Goal: Information Seeking & Learning: Ask a question

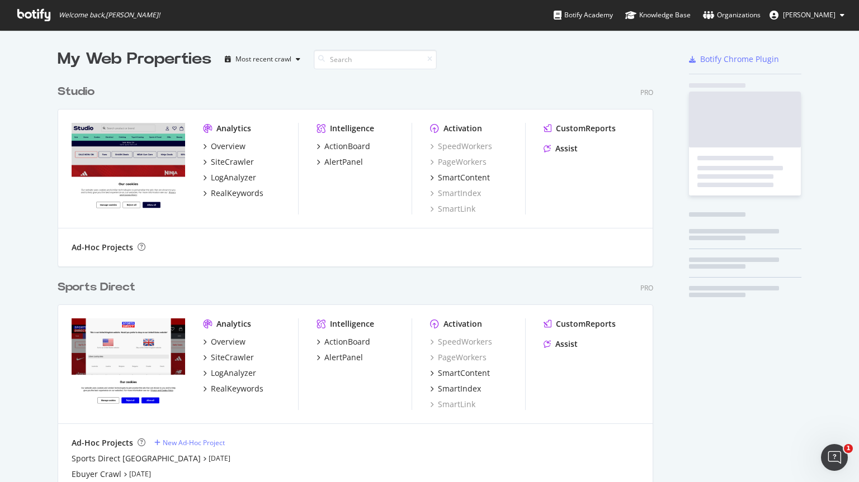
scroll to position [693, 596]
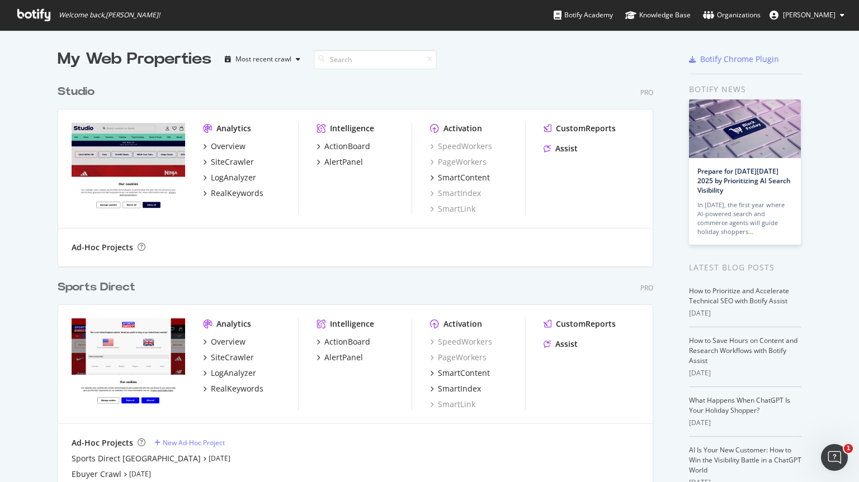
click at [117, 286] on div "Sports Direct" at bounding box center [97, 288] width 78 height 16
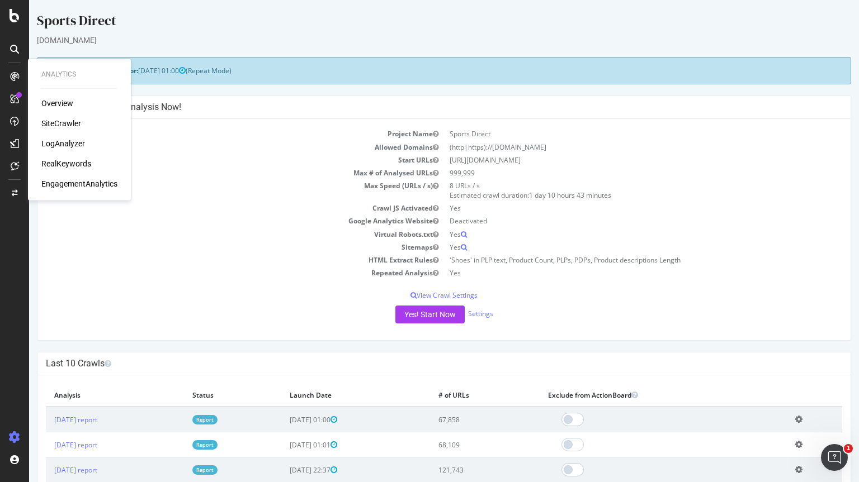
click at [65, 122] on div "SiteCrawler" at bounding box center [61, 123] width 40 height 11
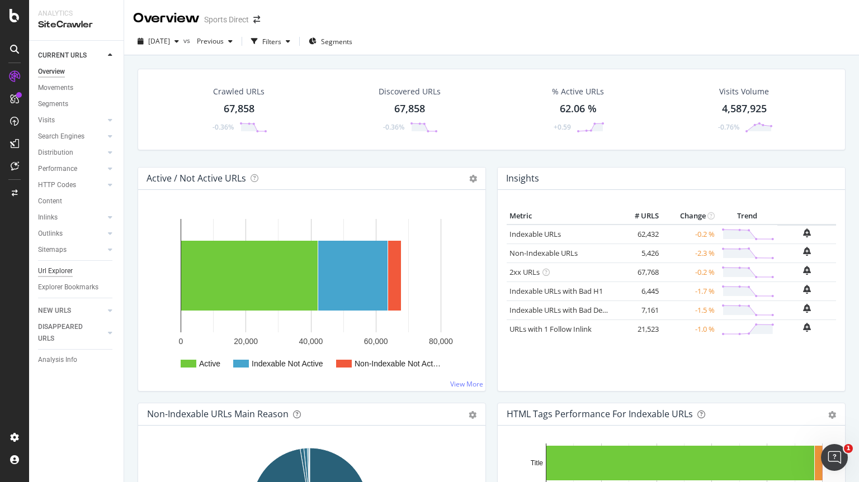
click at [65, 271] on div "Url Explorer" at bounding box center [55, 272] width 35 height 12
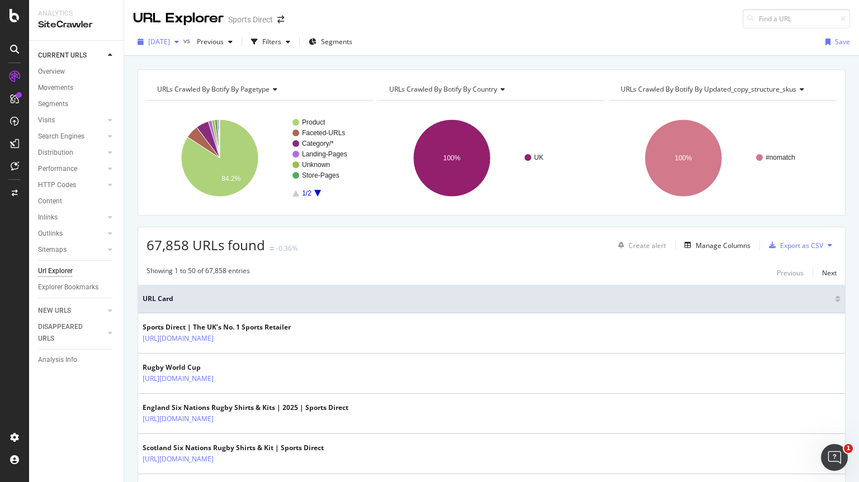
click at [183, 39] on div "button" at bounding box center [176, 42] width 13 height 7
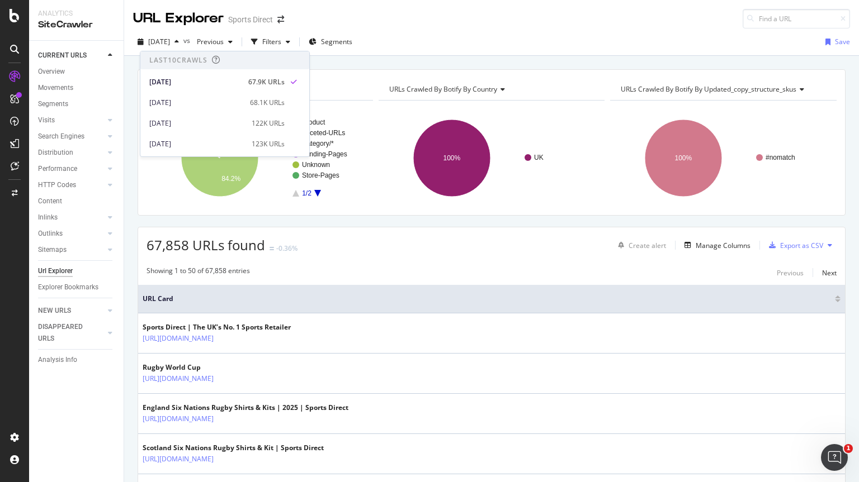
click at [363, 19] on div "URL Explorer Sports Direct" at bounding box center [491, 14] width 735 height 29
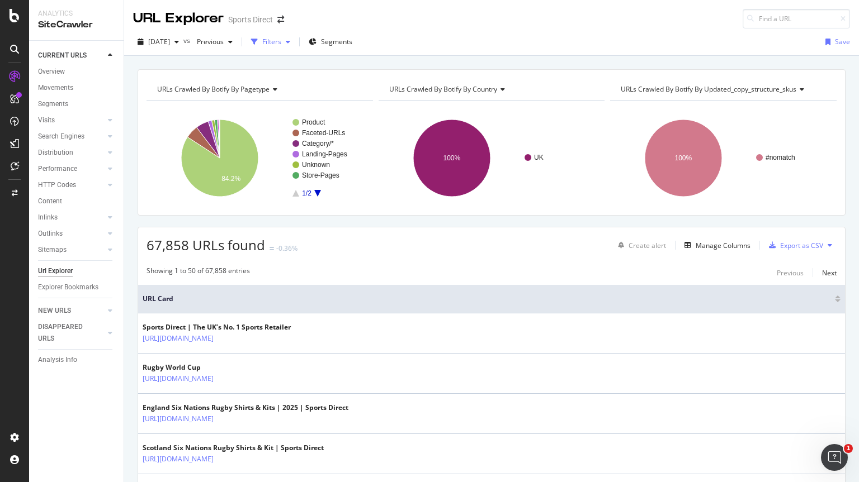
click at [295, 49] on div "Filters" at bounding box center [271, 42] width 48 height 17
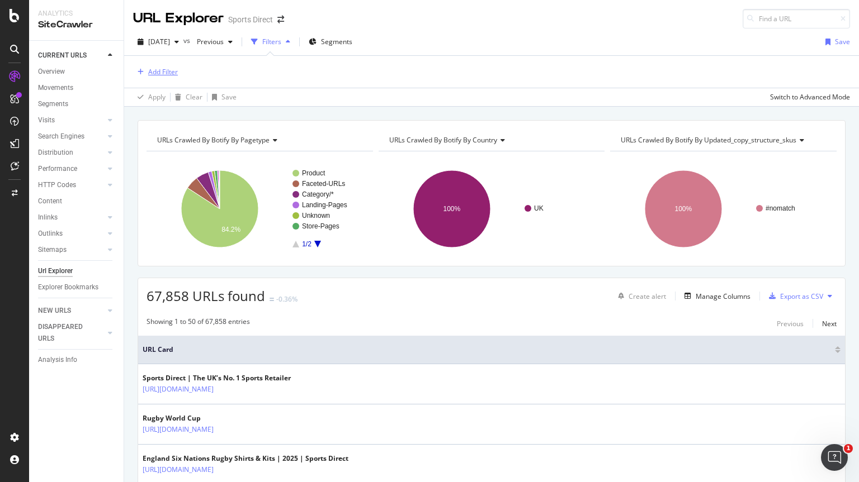
click at [170, 70] on div "Add Filter" at bounding box center [163, 72] width 30 height 10
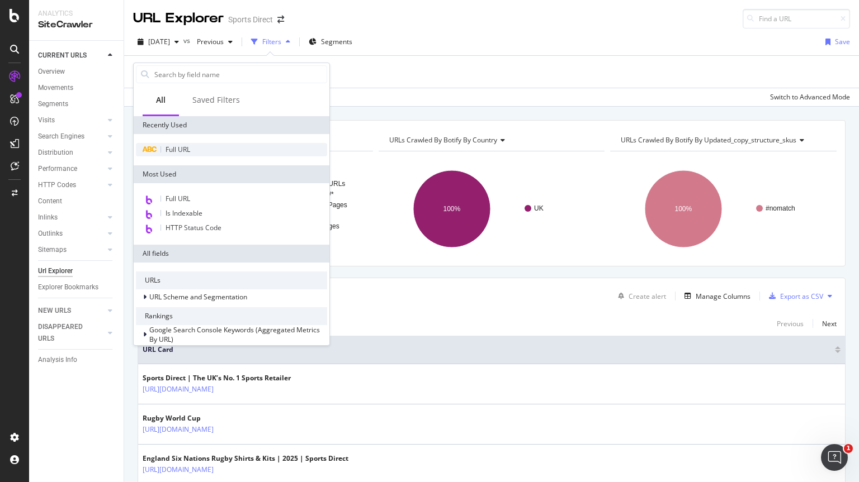
click at [219, 150] on div "Full URL" at bounding box center [231, 149] width 191 height 13
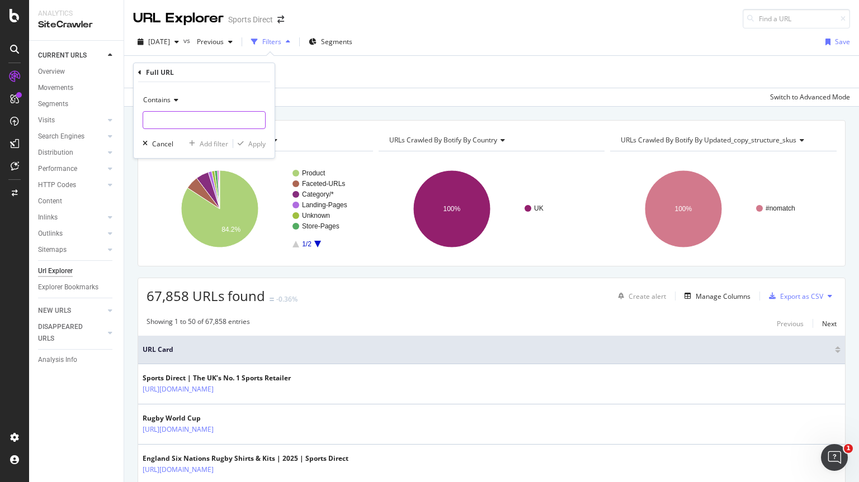
click at [180, 117] on input "text" at bounding box center [204, 120] width 122 height 18
type input "consoles"
click at [260, 145] on div "Apply" at bounding box center [256, 144] width 17 height 10
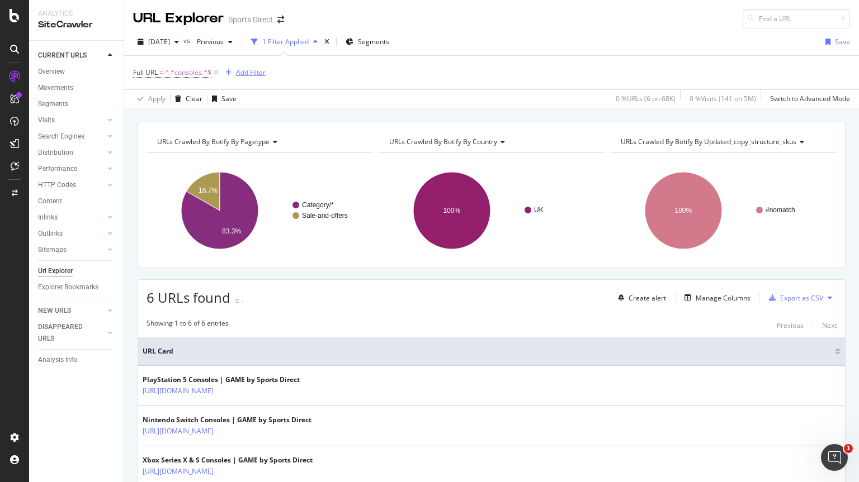
click at [256, 71] on div "Add Filter" at bounding box center [251, 73] width 30 height 10
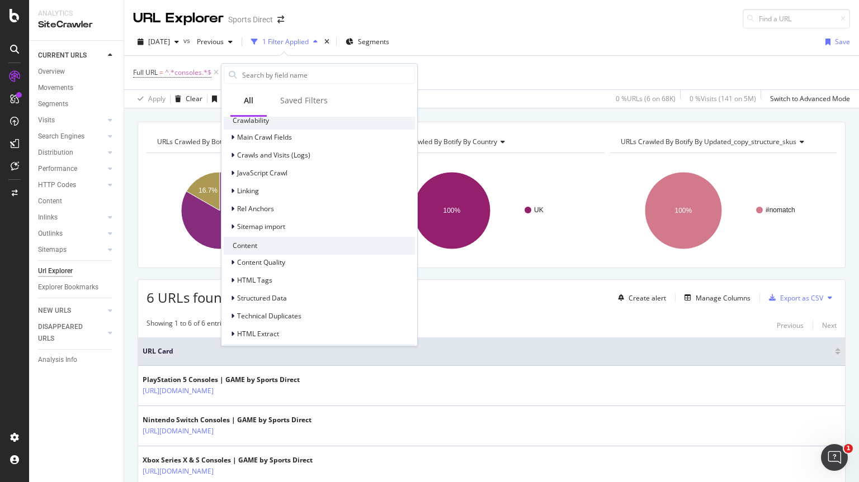
scroll to position [311, 0]
click at [286, 193] on div "Linking" at bounding box center [319, 191] width 191 height 16
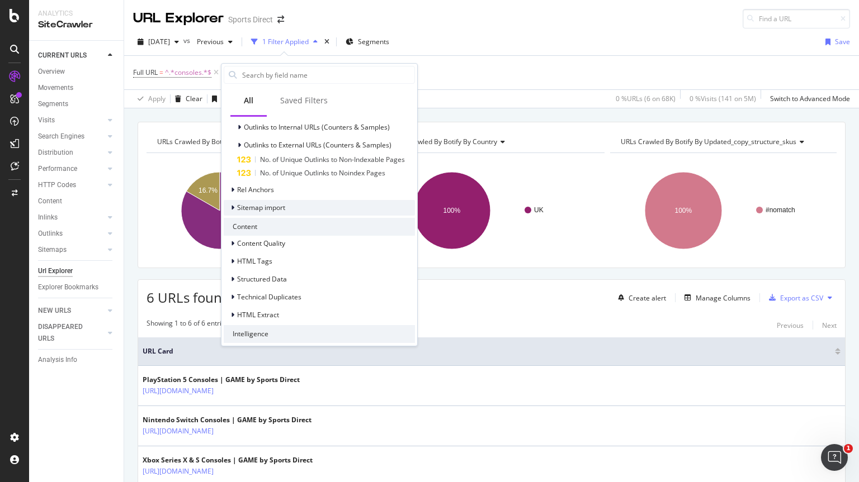
scroll to position [537, 0]
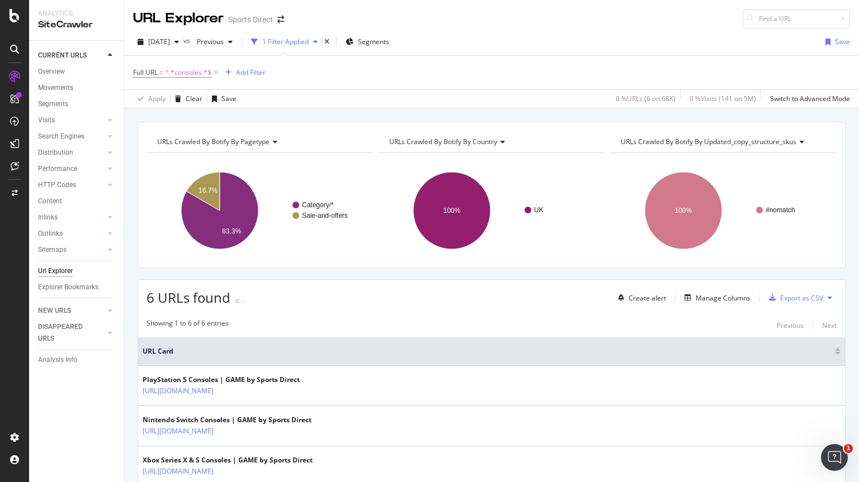
click at [440, 55] on div "Full URL = ^.*consoles.*$ Add Filter Apply Clear Save 0 % URLs ( 6 on 68K ) 0 %…" at bounding box center [491, 81] width 735 height 53
click at [217, 71] on icon at bounding box center [216, 72] width 10 height 11
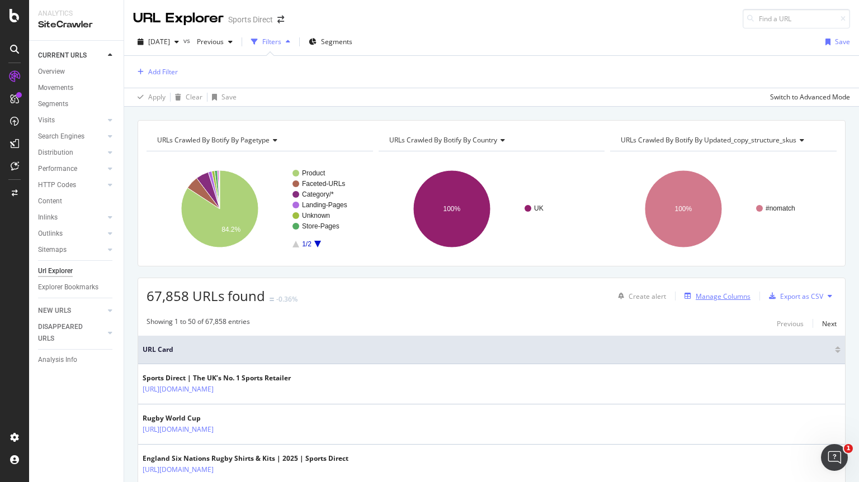
click at [695, 292] on div "Manage Columns" at bounding box center [722, 297] width 55 height 10
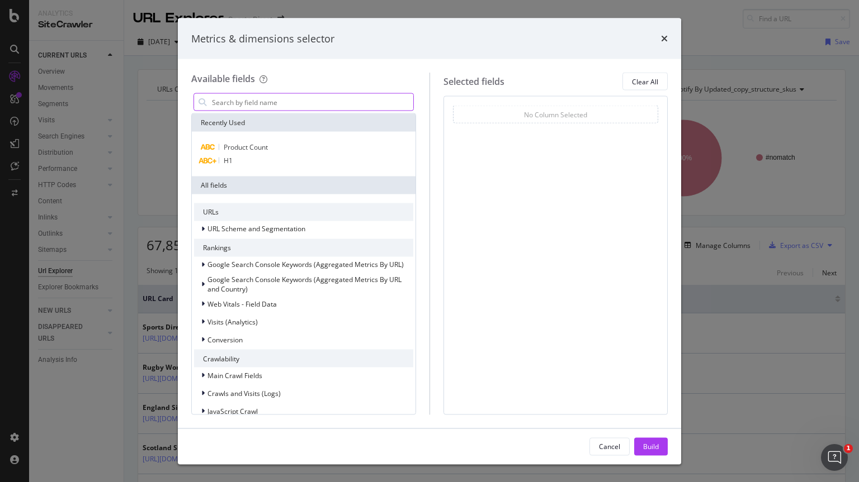
click at [277, 97] on input "modal" at bounding box center [312, 102] width 202 height 17
click at [666, 38] on icon "times" at bounding box center [664, 38] width 7 height 9
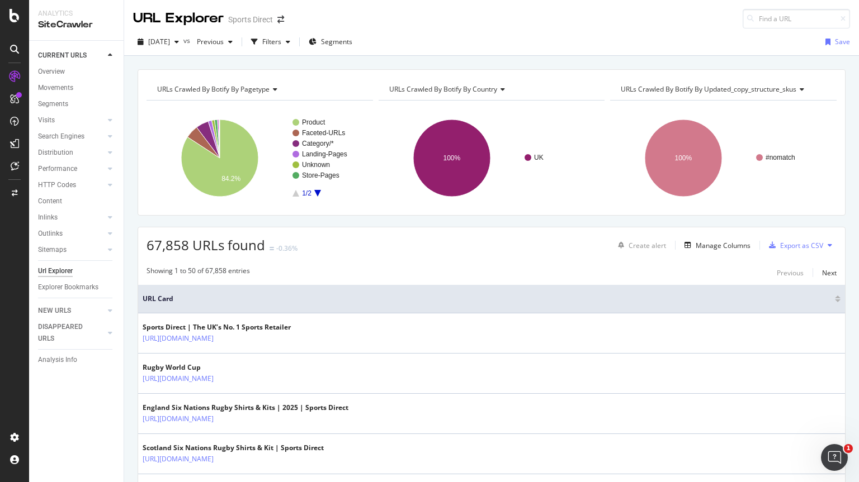
click at [23, 357] on div at bounding box center [14, 248] width 27 height 361
click at [281, 44] on div "Filters" at bounding box center [271, 42] width 19 height 10
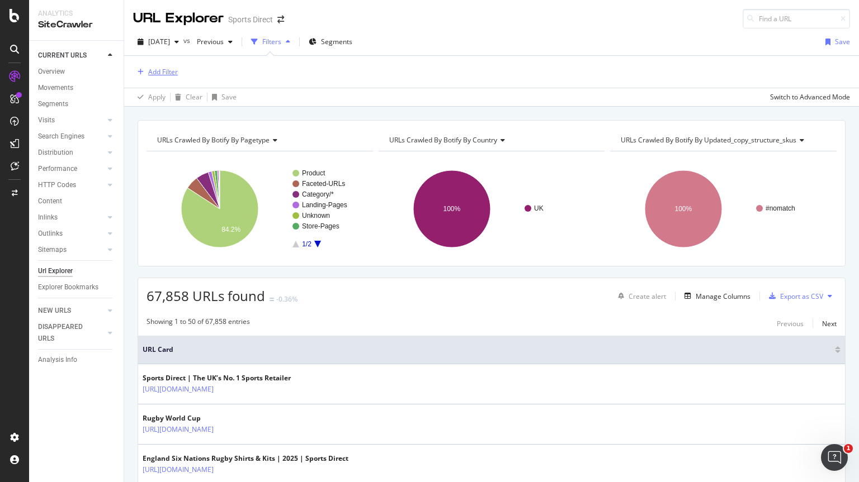
click at [164, 69] on div "Add Filter" at bounding box center [163, 72] width 30 height 10
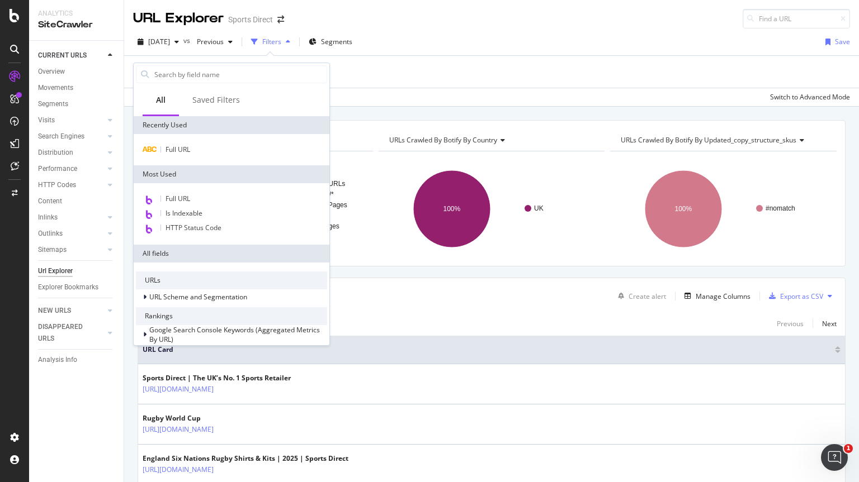
click at [526, 15] on div "URL Explorer Sports Direct" at bounding box center [491, 14] width 735 height 29
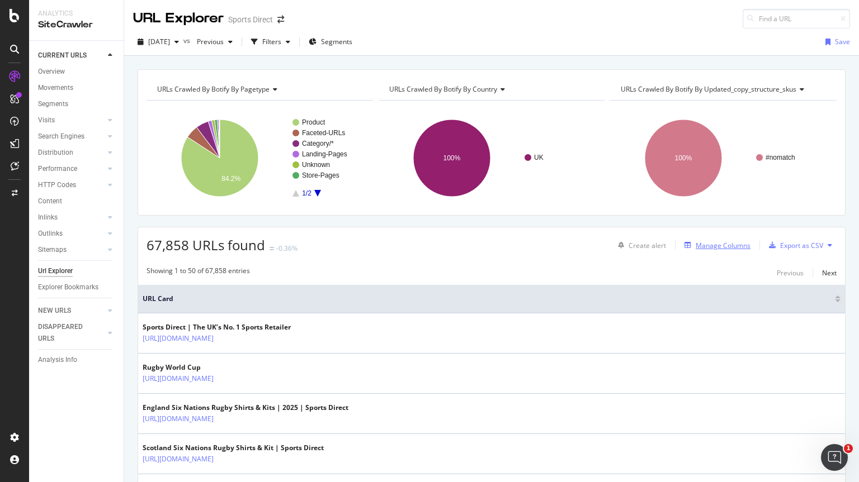
click at [719, 243] on div "Manage Columns" at bounding box center [722, 246] width 55 height 10
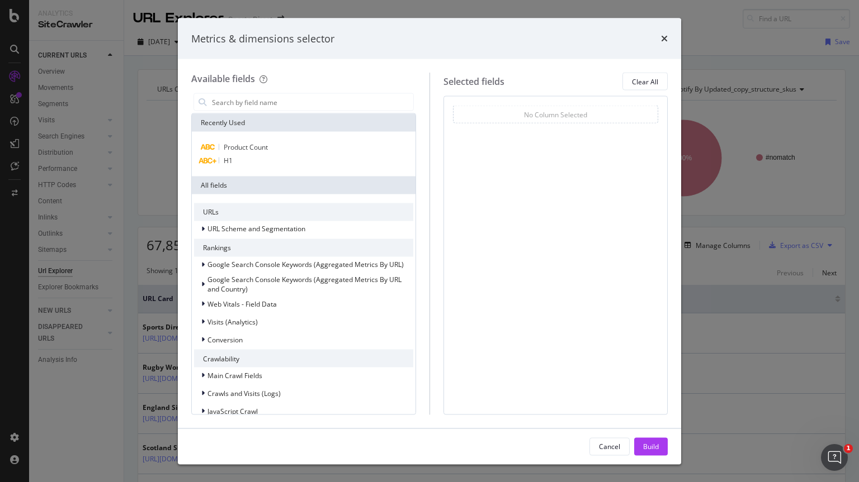
click at [365, 11] on div "Metrics & dimensions selector Available fields Recently Used Product Count H1 A…" at bounding box center [429, 241] width 859 height 482
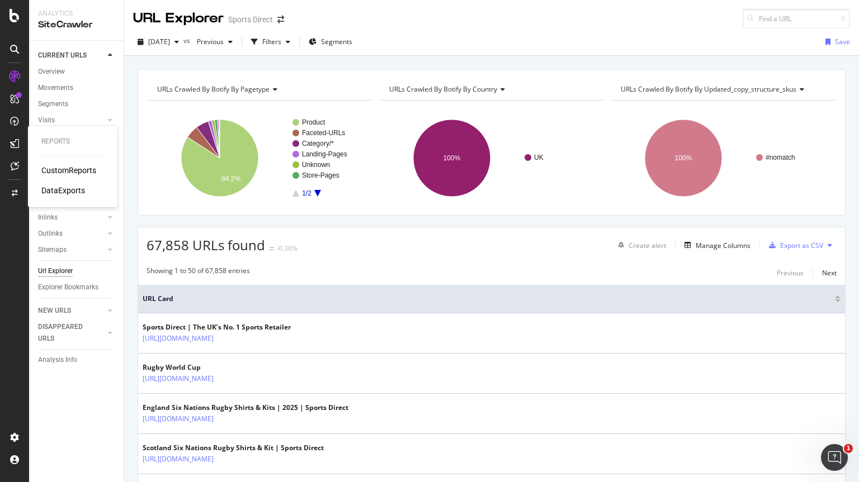
click at [17, 163] on icon at bounding box center [15, 166] width 8 height 9
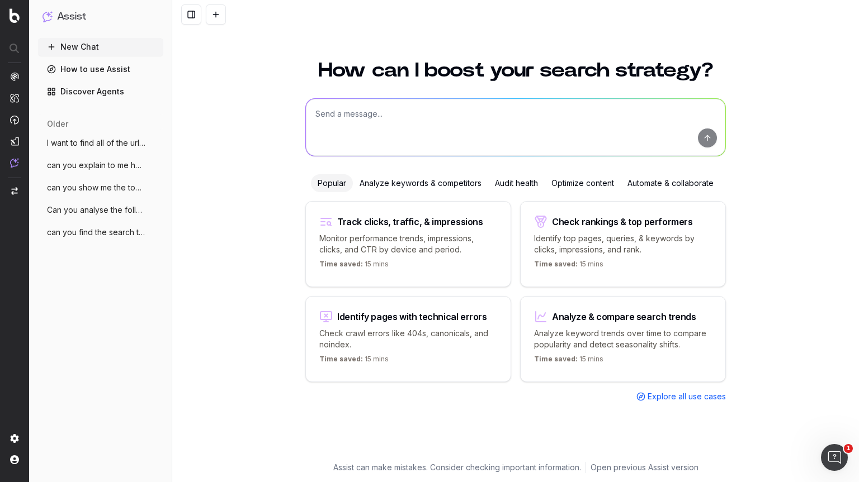
click at [364, 116] on textarea at bounding box center [515, 127] width 419 height 57
click at [388, 113] on textarea "i would like a list of sports direct urls" at bounding box center [515, 127] width 419 height 57
click at [486, 116] on textarea "i would like a list of all sports direct urls" at bounding box center [515, 127] width 419 height 57
type textarea "i would like a list of all sports direct urls for 'consoles'"
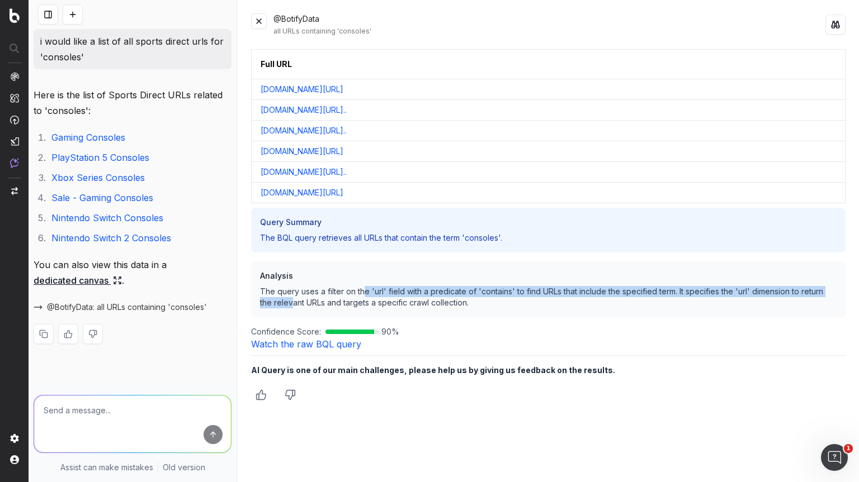
drag, startPoint x: 291, startPoint y: 300, endPoint x: 363, endPoint y: 293, distance: 71.9
click at [363, 293] on p "The query uses a filter on the 'url' field with a predicate of 'contains' to fi…" at bounding box center [548, 297] width 576 height 22
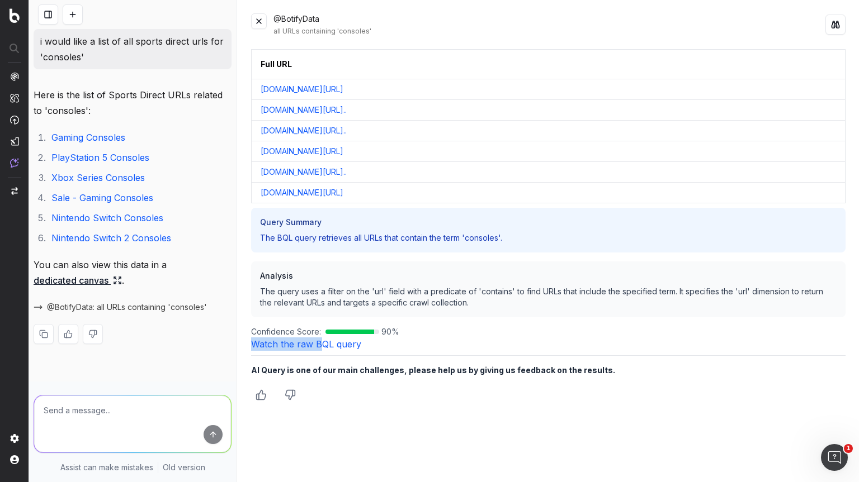
drag, startPoint x: 472, startPoint y: 319, endPoint x: 321, endPoint y: 344, distance: 153.0
click at [321, 344] on div "Full URL www.sportsdirect.com/game/gaming/consoles www.sportsdirect.com/game/ga…" at bounding box center [548, 259] width 594 height 420
click at [321, 344] on link "Watch the raw BQL query" at bounding box center [306, 344] width 110 height 11
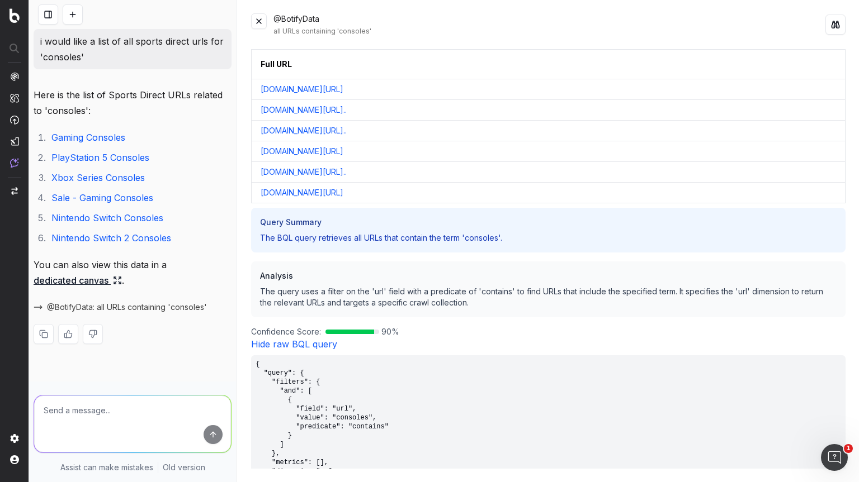
click at [537, 339] on div "Full URL www.sportsdirect.com/game/gaming/consoles www.sportsdirect.com/game/ga…" at bounding box center [548, 259] width 594 height 420
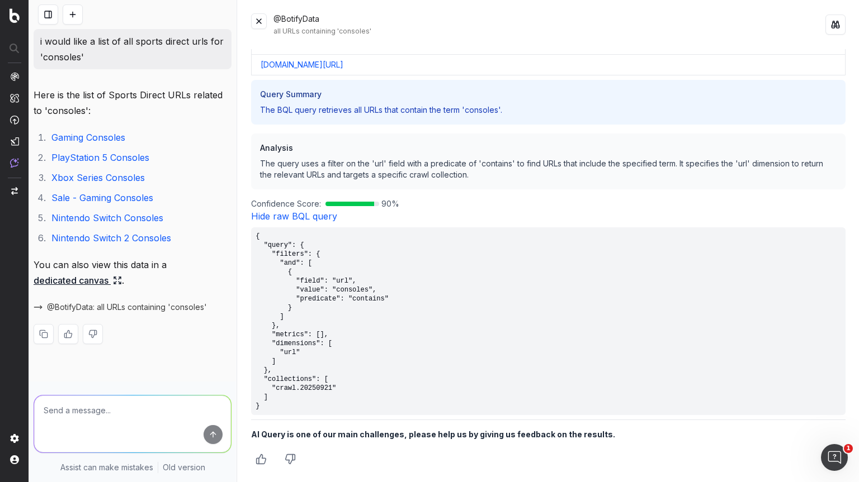
scroll to position [129, 0]
click at [122, 427] on textarea at bounding box center [132, 424] width 197 height 57
click at [98, 281] on link "dedicated canvas" at bounding box center [78, 281] width 88 height 16
click at [120, 278] on icon at bounding box center [117, 280] width 9 height 9
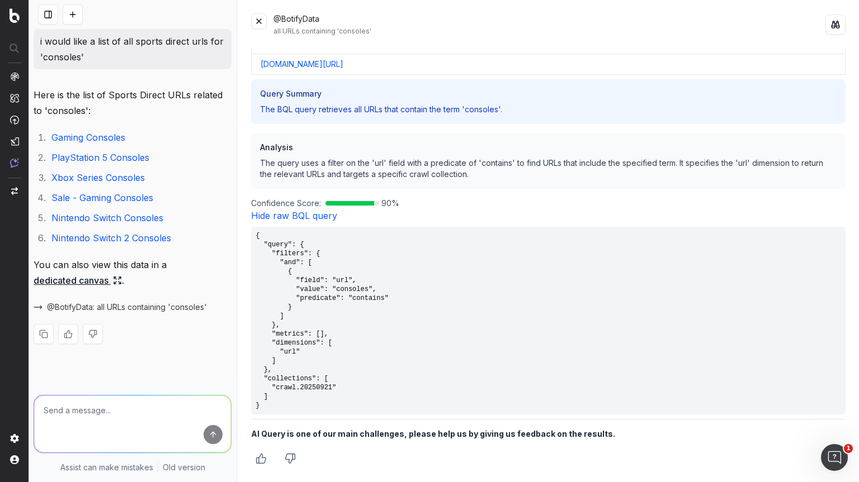
click at [129, 397] on textarea at bounding box center [132, 424] width 197 height 57
click at [18, 12] on img at bounding box center [15, 15] width 10 height 15
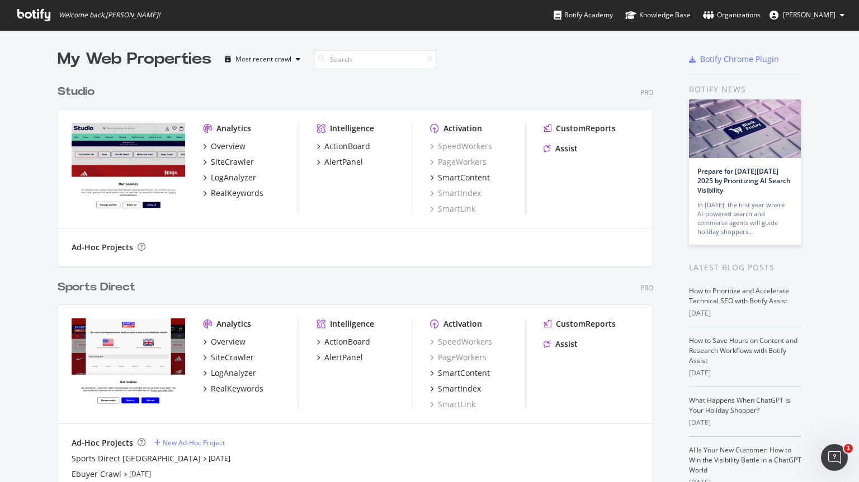
click at [515, 76] on div "Studio Pro Analytics Overview SiteCrawler LogAnalyzer RealKeywords Intelligence…" at bounding box center [360, 168] width 604 height 196
click at [104, 293] on div "Sports Direct" at bounding box center [97, 288] width 78 height 16
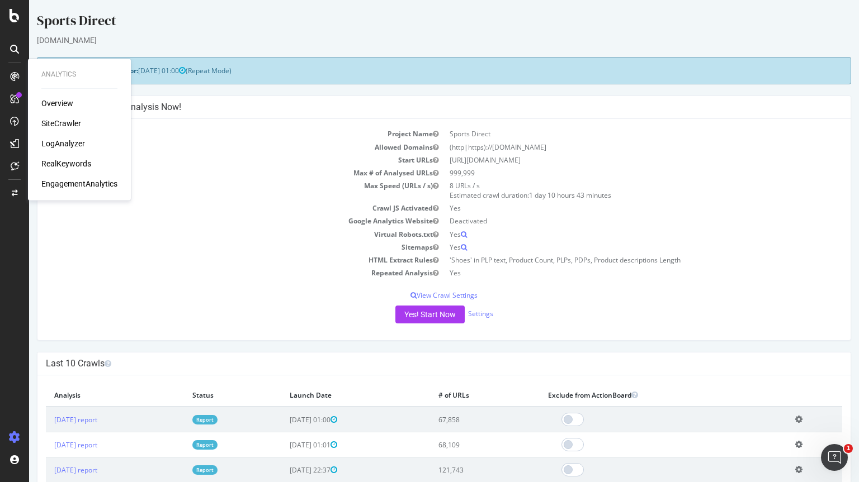
click at [71, 122] on div "SiteCrawler" at bounding box center [61, 123] width 40 height 11
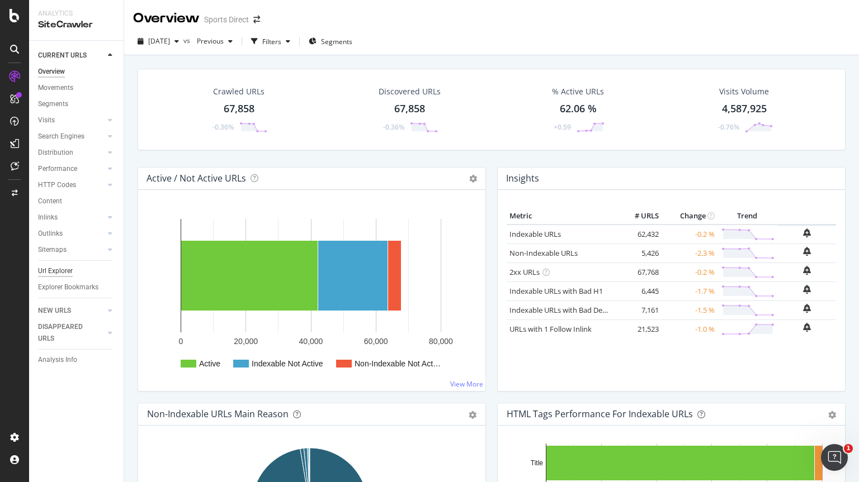
click at [68, 271] on div "Url Explorer" at bounding box center [55, 272] width 35 height 12
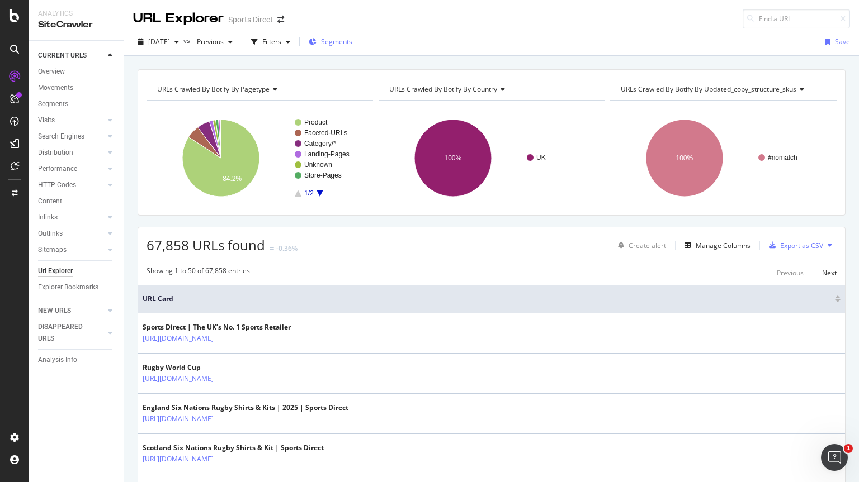
click at [316, 40] on icon "button" at bounding box center [313, 42] width 8 height 7
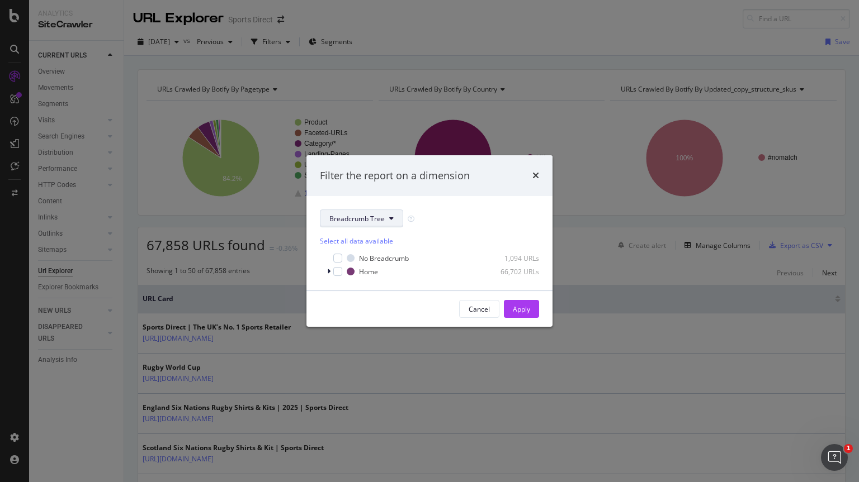
click at [387, 221] on button "Breadcrumb Tree" at bounding box center [361, 219] width 83 height 18
click at [495, 28] on div "Filter the report on a dimension Breadcrumb Tree Select all data available No B…" at bounding box center [429, 241] width 859 height 482
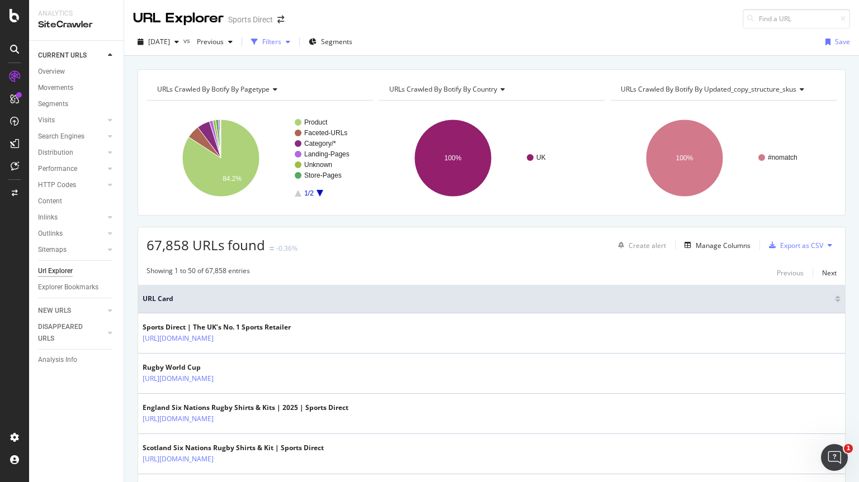
click at [281, 40] on div "Filters" at bounding box center [271, 42] width 19 height 10
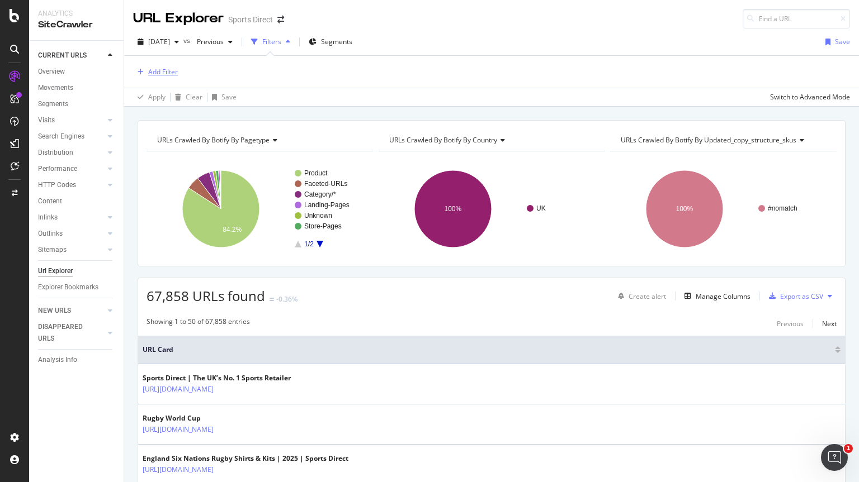
click at [163, 71] on div "Add Filter" at bounding box center [163, 72] width 30 height 10
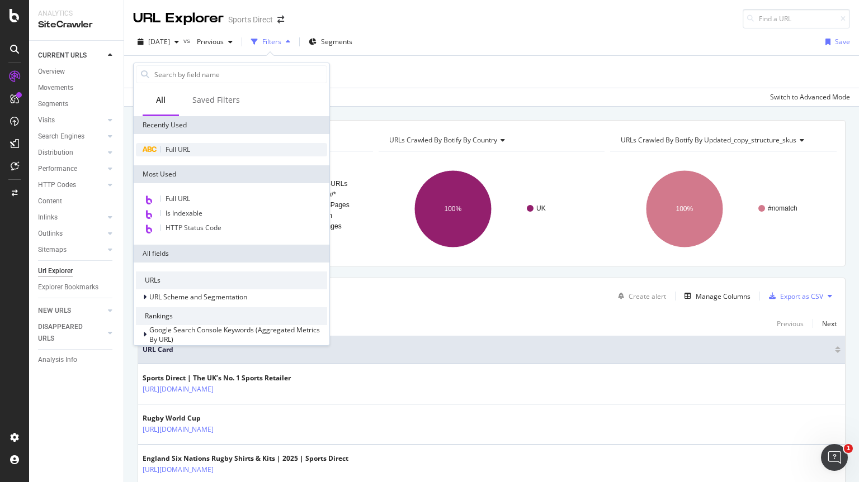
click at [198, 150] on div "Full URL" at bounding box center [231, 149] width 191 height 13
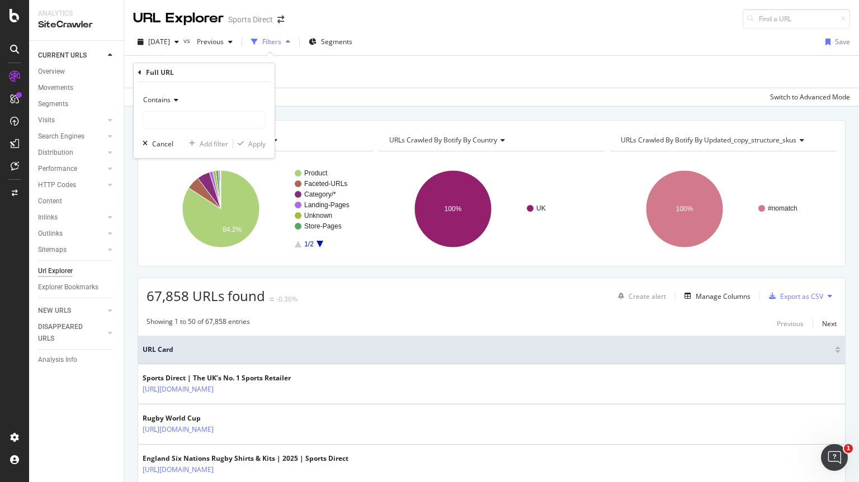
click at [166, 106] on div "Contains" at bounding box center [204, 100] width 123 height 18
click at [167, 67] on div "Add Filter" at bounding box center [155, 72] width 45 height 12
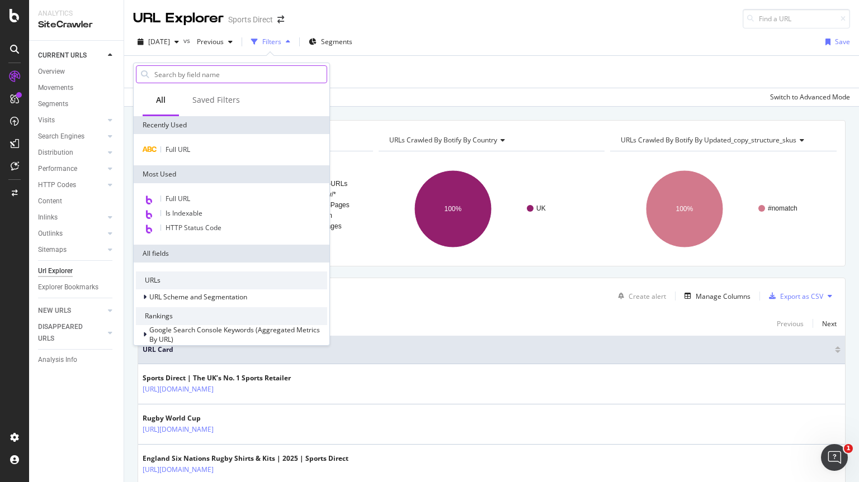
click at [191, 72] on input "text" at bounding box center [239, 74] width 173 height 17
click at [236, 98] on div "Saved Filters" at bounding box center [216, 99] width 48 height 11
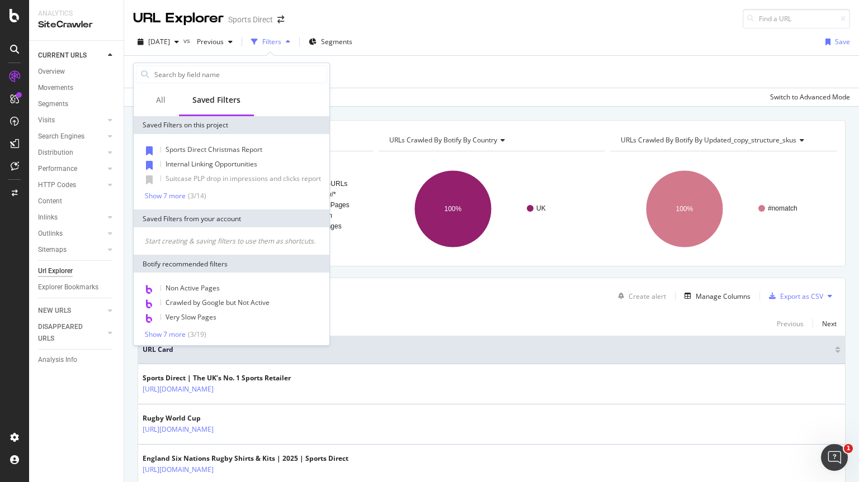
click at [587, 62] on div "Add Filter" at bounding box center [491, 72] width 717 height 32
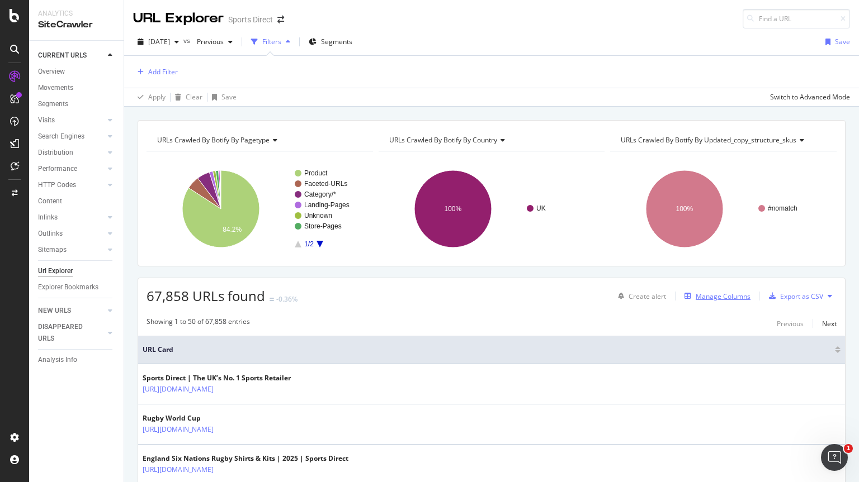
click at [711, 292] on div "Manage Columns" at bounding box center [722, 297] width 55 height 10
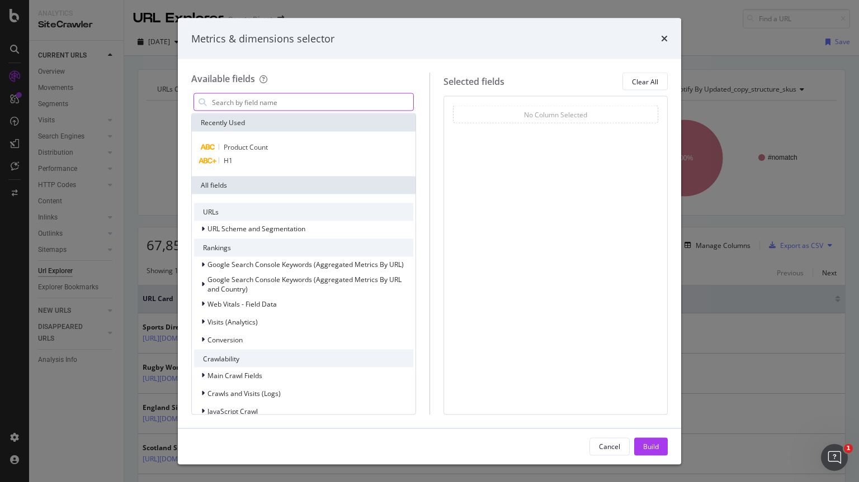
click at [345, 100] on input "modal" at bounding box center [312, 102] width 202 height 17
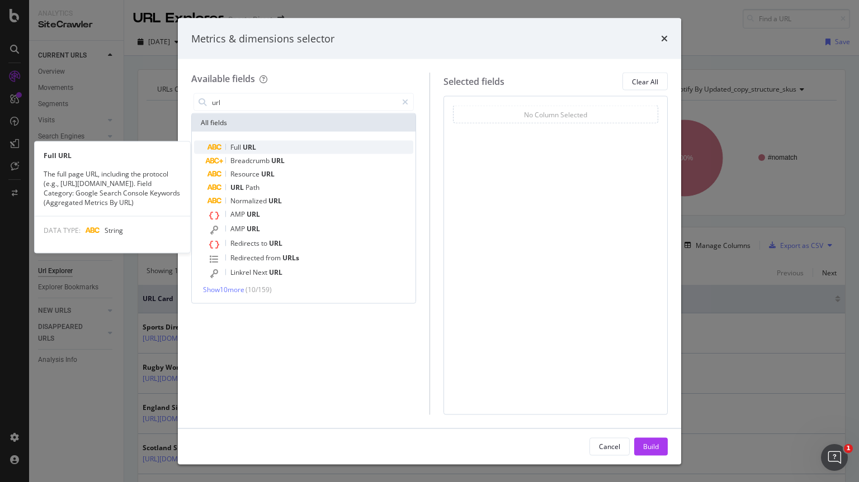
type input "url"
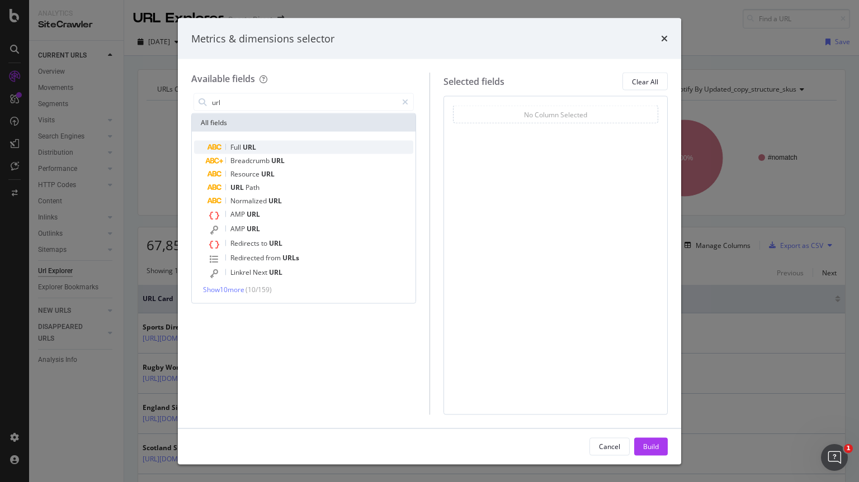
click at [247, 145] on span "URL" at bounding box center [249, 148] width 13 height 10
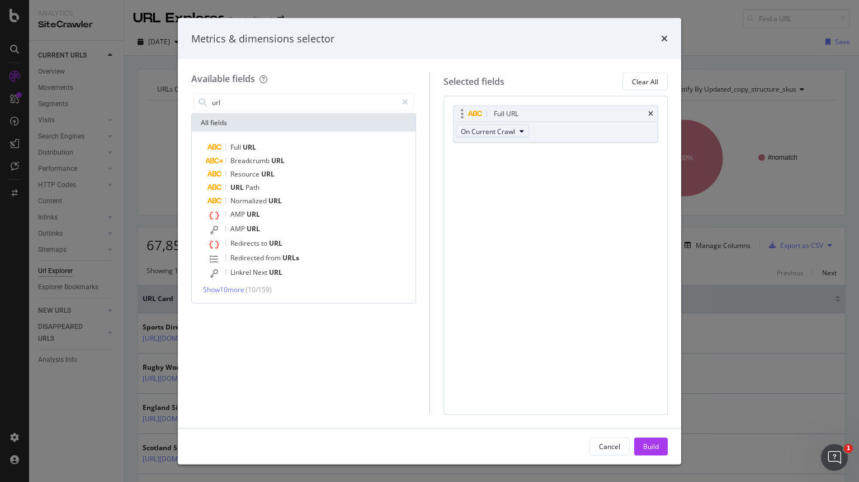
click at [514, 132] on span "On Current Crawl" at bounding box center [488, 131] width 54 height 10
click at [628, 184] on div "Full URL On Current Crawl You can use this field as a To pick up a draggable it…" at bounding box center [555, 255] width 225 height 319
click at [544, 111] on div "Full URL" at bounding box center [568, 113] width 155 height 11
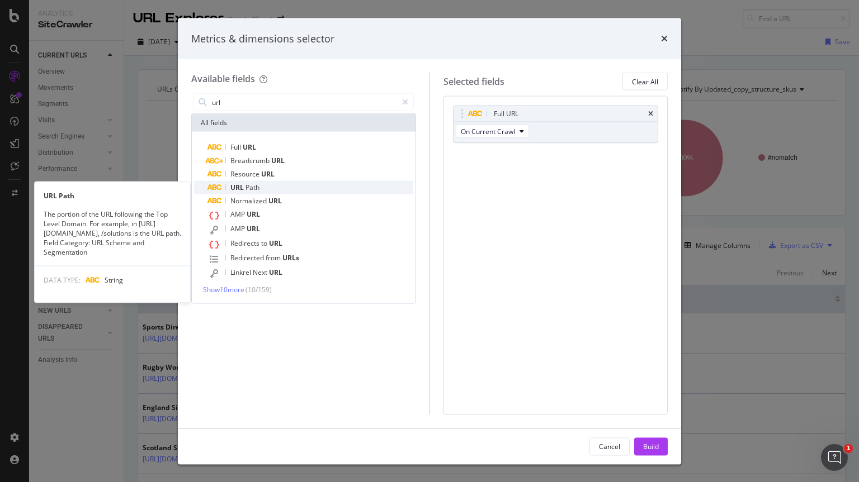
click at [251, 191] on span "Path" at bounding box center [252, 188] width 14 height 10
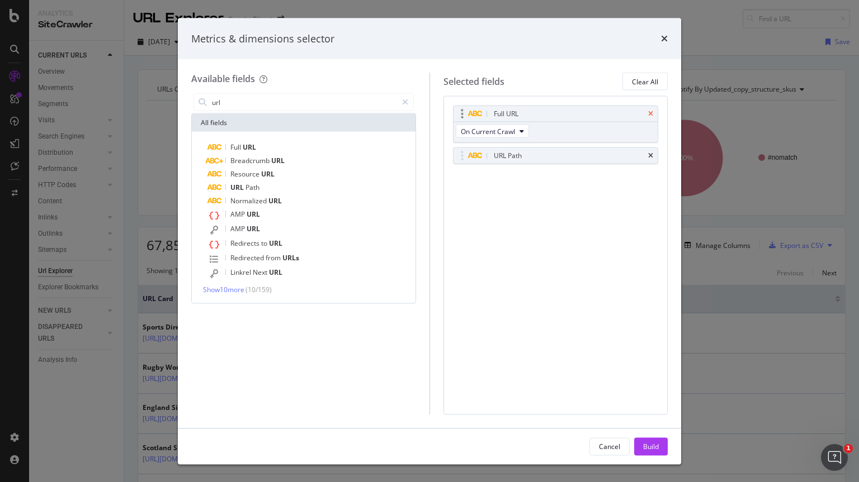
click at [649, 113] on icon "times" at bounding box center [650, 114] width 5 height 7
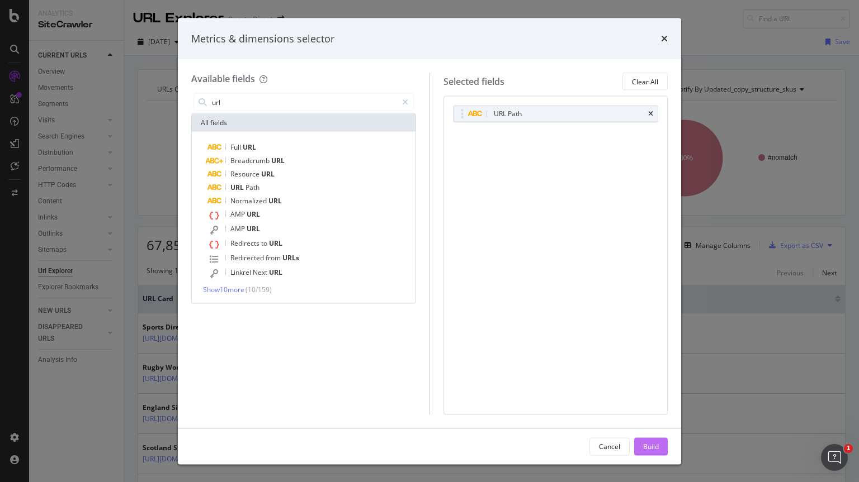
click at [654, 444] on div "Build" at bounding box center [651, 447] width 16 height 10
